Goal: Check status: Check status

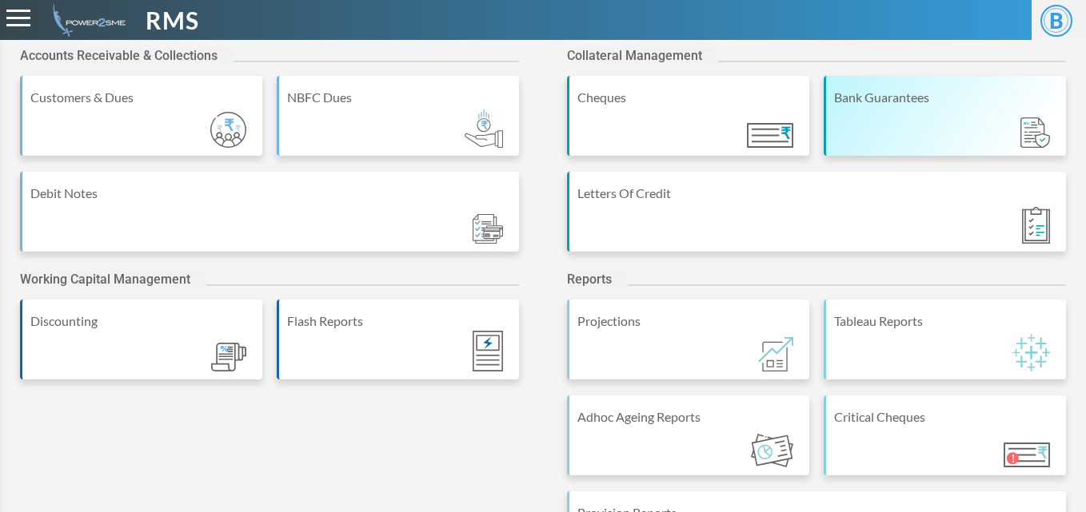
click at [895, 120] on div "Bank Guarantees" at bounding box center [944, 116] width 242 height 80
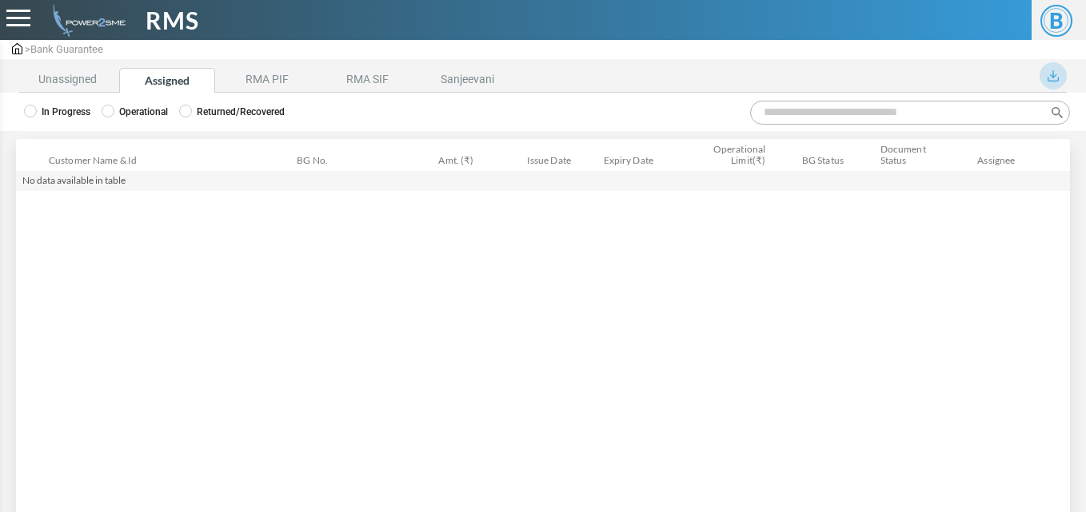
click at [123, 108] on label "Operational" at bounding box center [135, 112] width 66 height 14
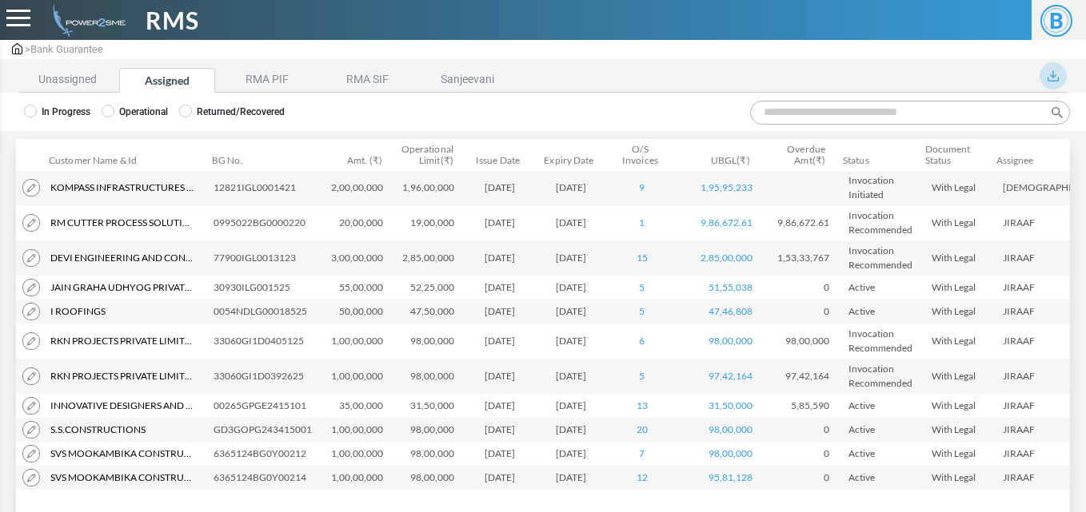
click at [829, 114] on input "Search:" at bounding box center [910, 113] width 320 height 24
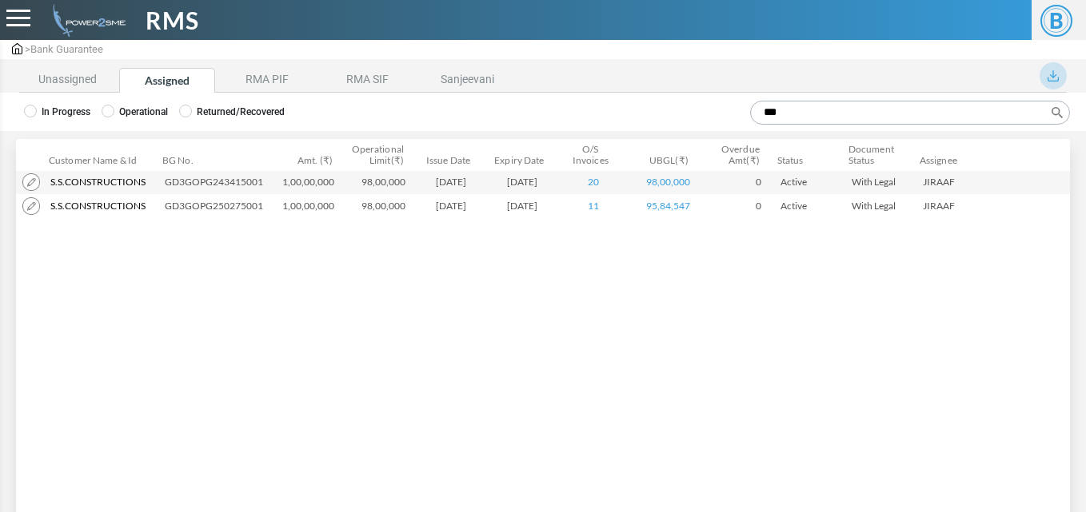
type input "***"
click at [595, 181] on link "20" at bounding box center [593, 182] width 11 height 12
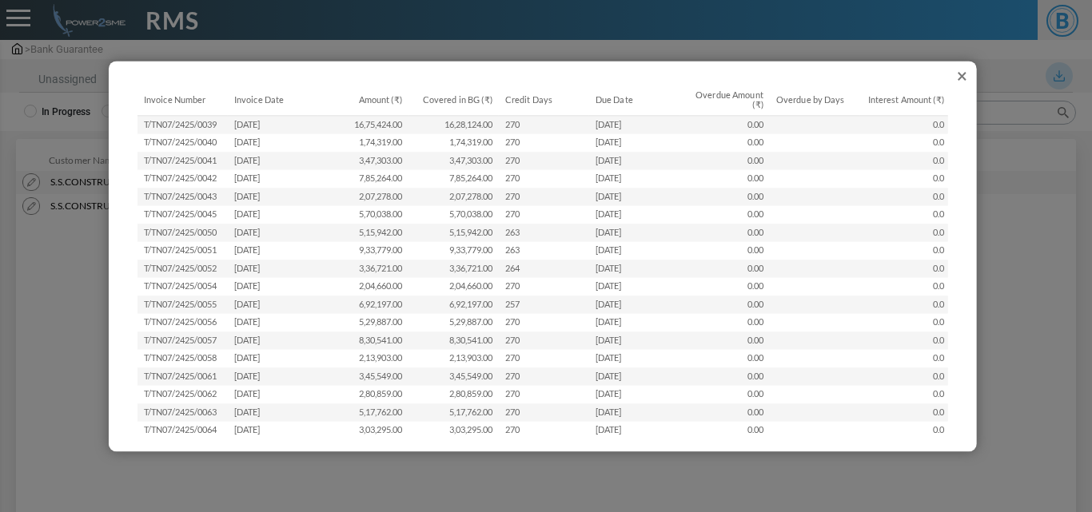
click at [961, 77] on div "Invoice Number Invoice Date Amount (₹) Covered in BG (₹) Credit Days Due Date O…" at bounding box center [543, 256] width 836 height 359
click at [966, 74] on button "×" at bounding box center [962, 76] width 24 height 24
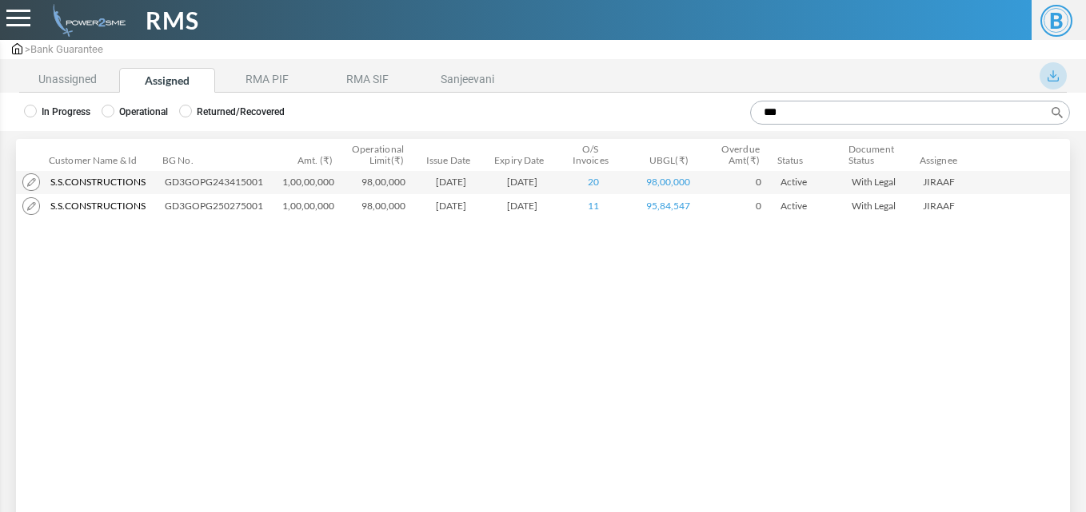
drag, startPoint x: 548, startPoint y: 181, endPoint x: 487, endPoint y: 181, distance: 61.6
click at [489, 181] on td "06-12-2025" at bounding box center [524, 182] width 71 height 24
click at [584, 282] on div "Customer Name & Id Customer Name Customer ID BG No. Amt. (₹) Operational Limit(…" at bounding box center [543, 331] width 1054 height 321
drag, startPoint x: 546, startPoint y: 206, endPoint x: 488, endPoint y: 211, distance: 57.8
click at [489, 211] on td "26-01-2026" at bounding box center [524, 206] width 71 height 24
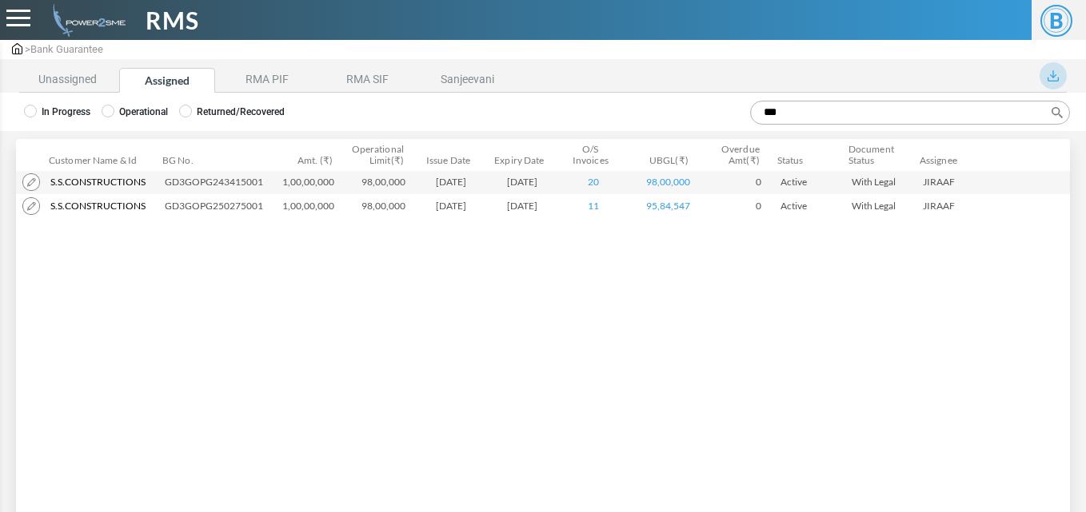
click at [552, 185] on td "06-12-2025" at bounding box center [524, 182] width 71 height 24
drag, startPoint x: 547, startPoint y: 184, endPoint x: 488, endPoint y: 186, distance: 58.4
click at [489, 186] on td "06-12-2025" at bounding box center [524, 182] width 71 height 24
click at [167, 290] on div "Customer Name & Id Customer Name Customer ID BG No. Amt. (₹) Operational Limit(…" at bounding box center [543, 331] width 1054 height 321
